Goal: Transaction & Acquisition: Book appointment/travel/reservation

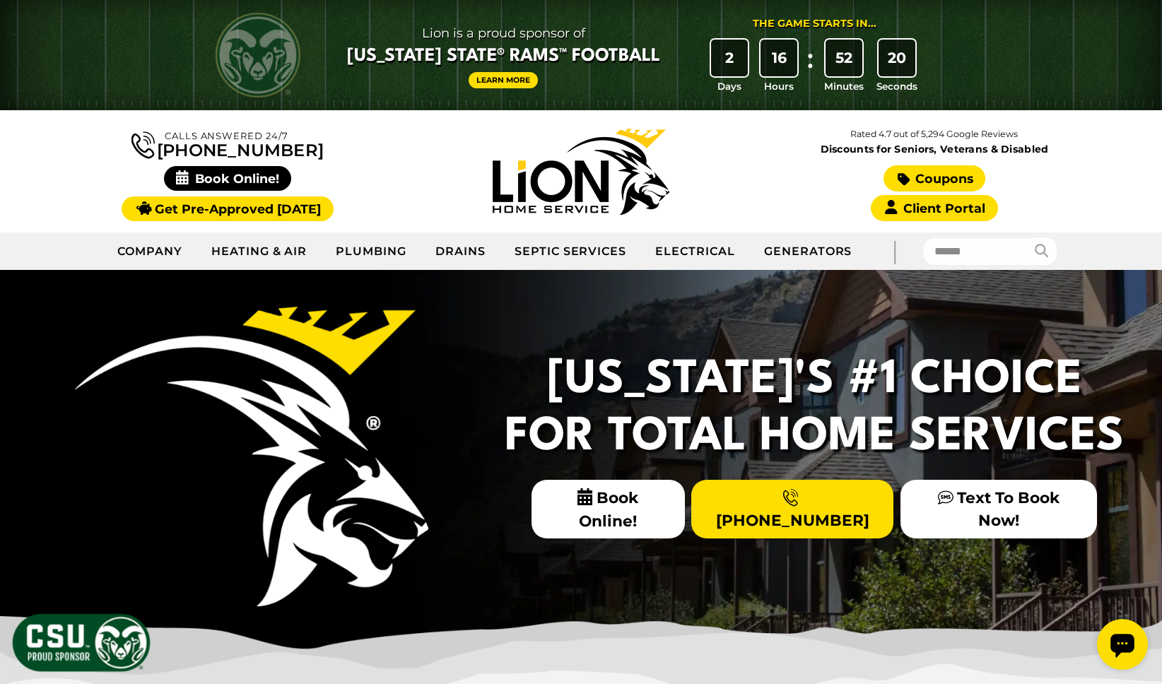
click at [930, 179] on link "Coupons" at bounding box center [935, 178] width 102 height 26
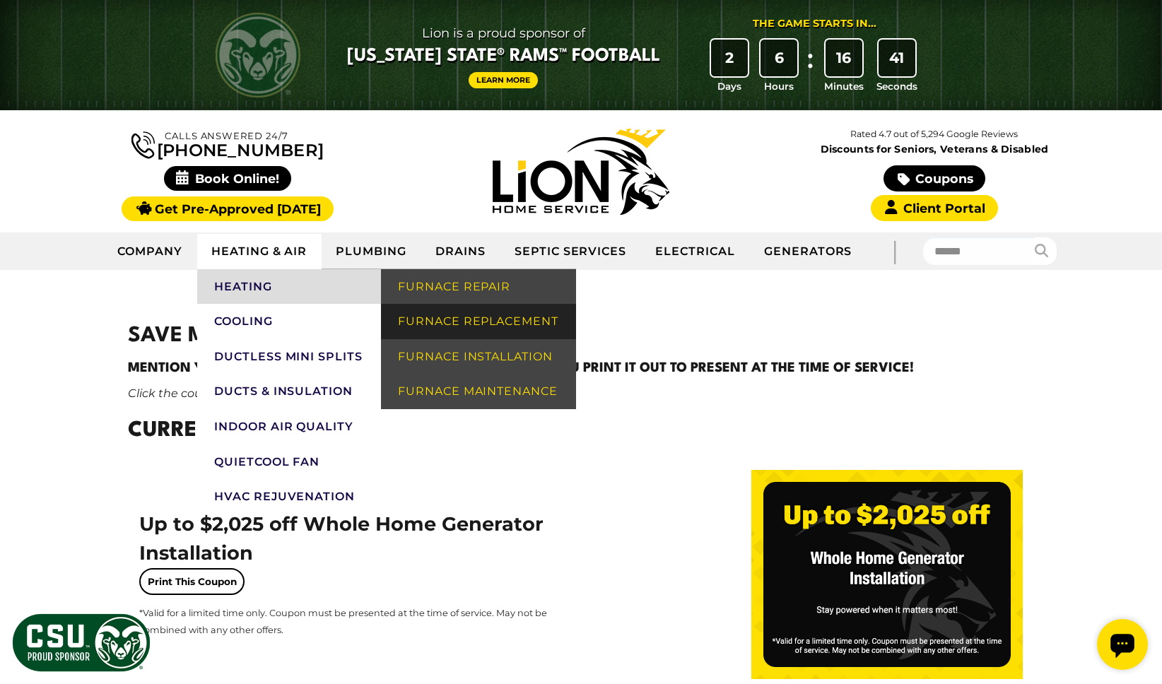
click at [460, 324] on link "Furnace Replacement" at bounding box center [478, 321] width 195 height 35
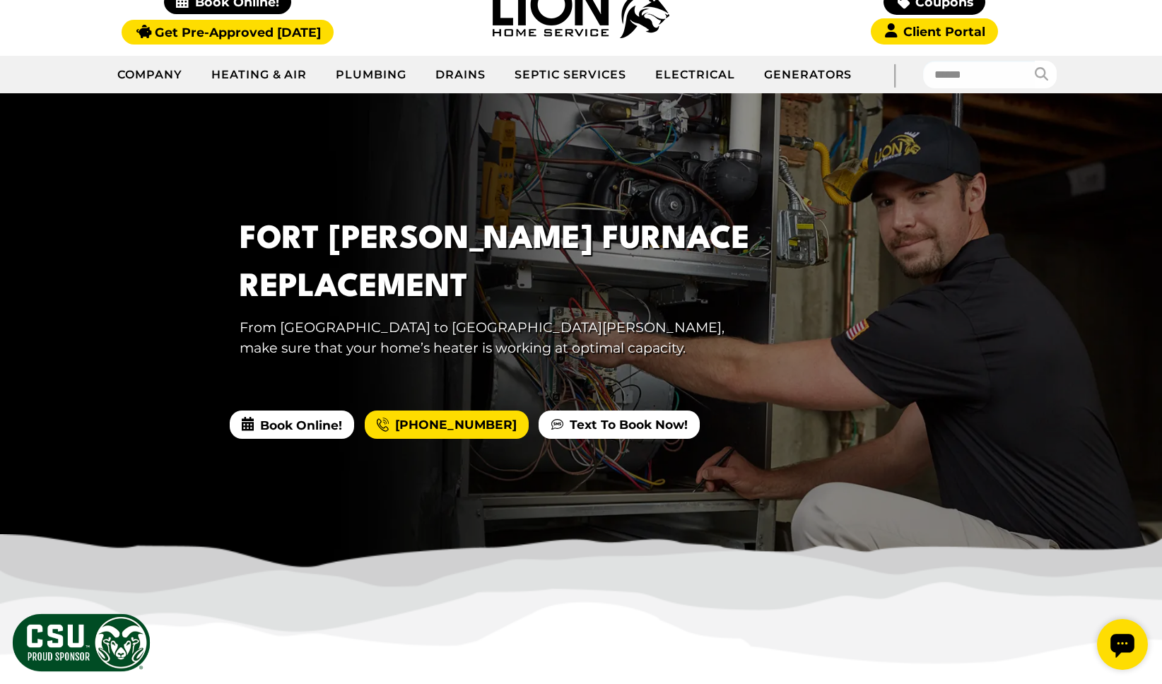
scroll to position [180, 0]
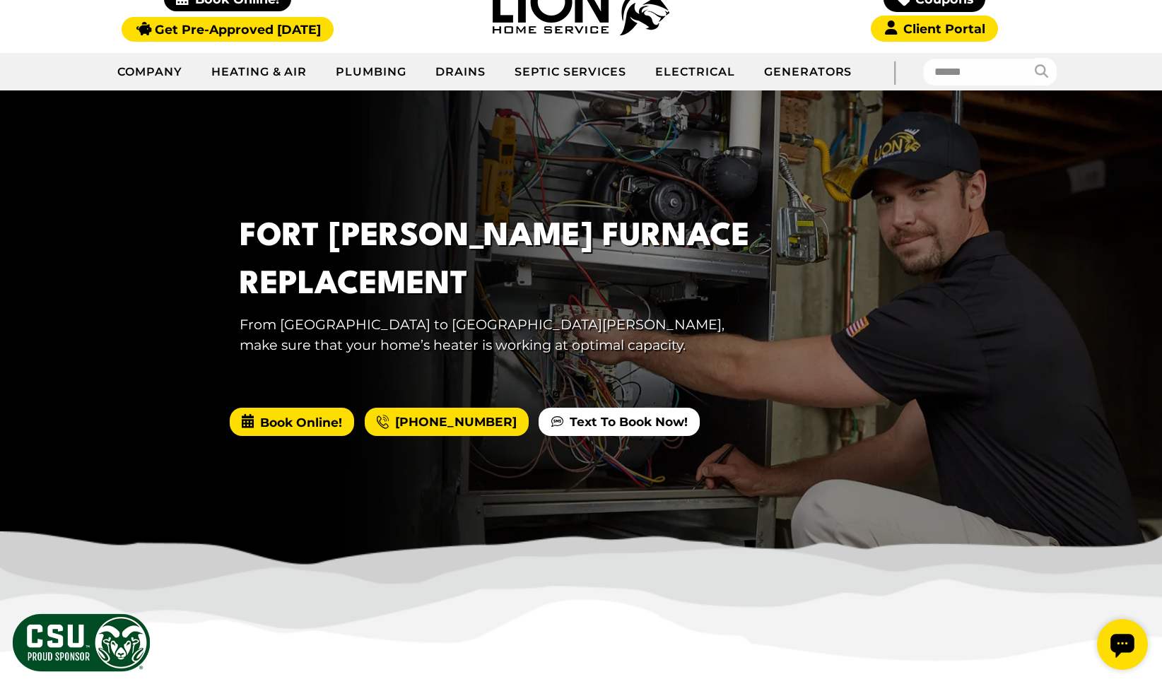
click at [295, 426] on span "Book Online!" at bounding box center [292, 422] width 124 height 28
click at [255, 426] on span "Book Online!" at bounding box center [292, 422] width 124 height 28
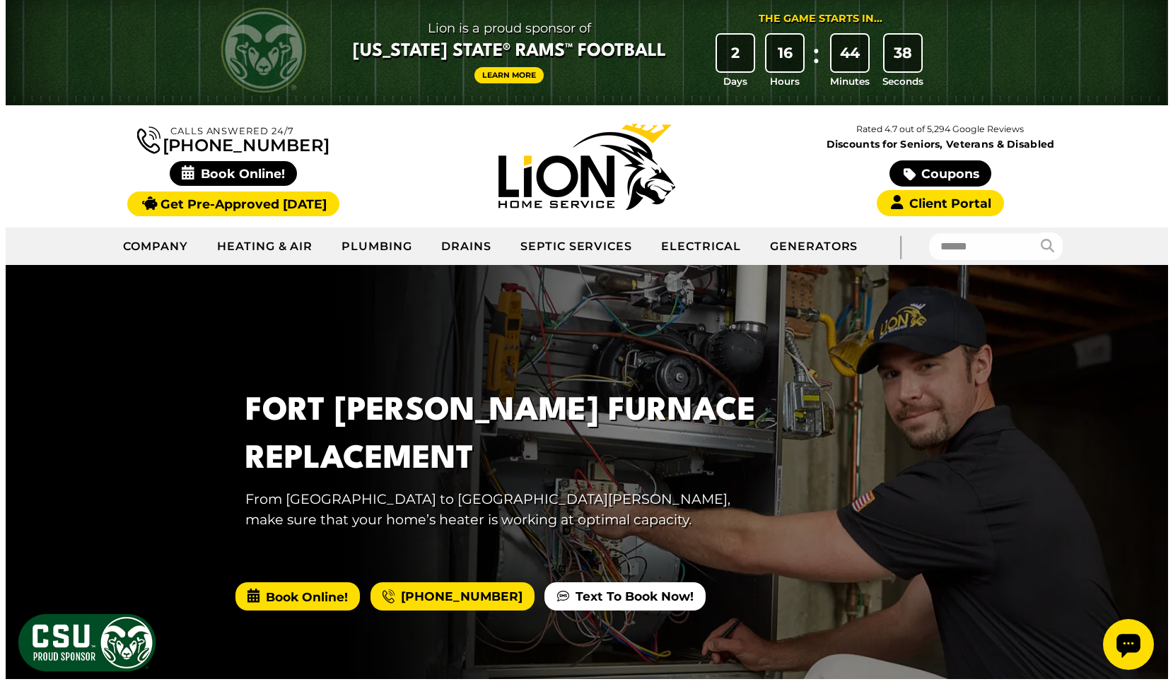
scroll to position [0, 0]
